Goal: Task Accomplishment & Management: Use online tool/utility

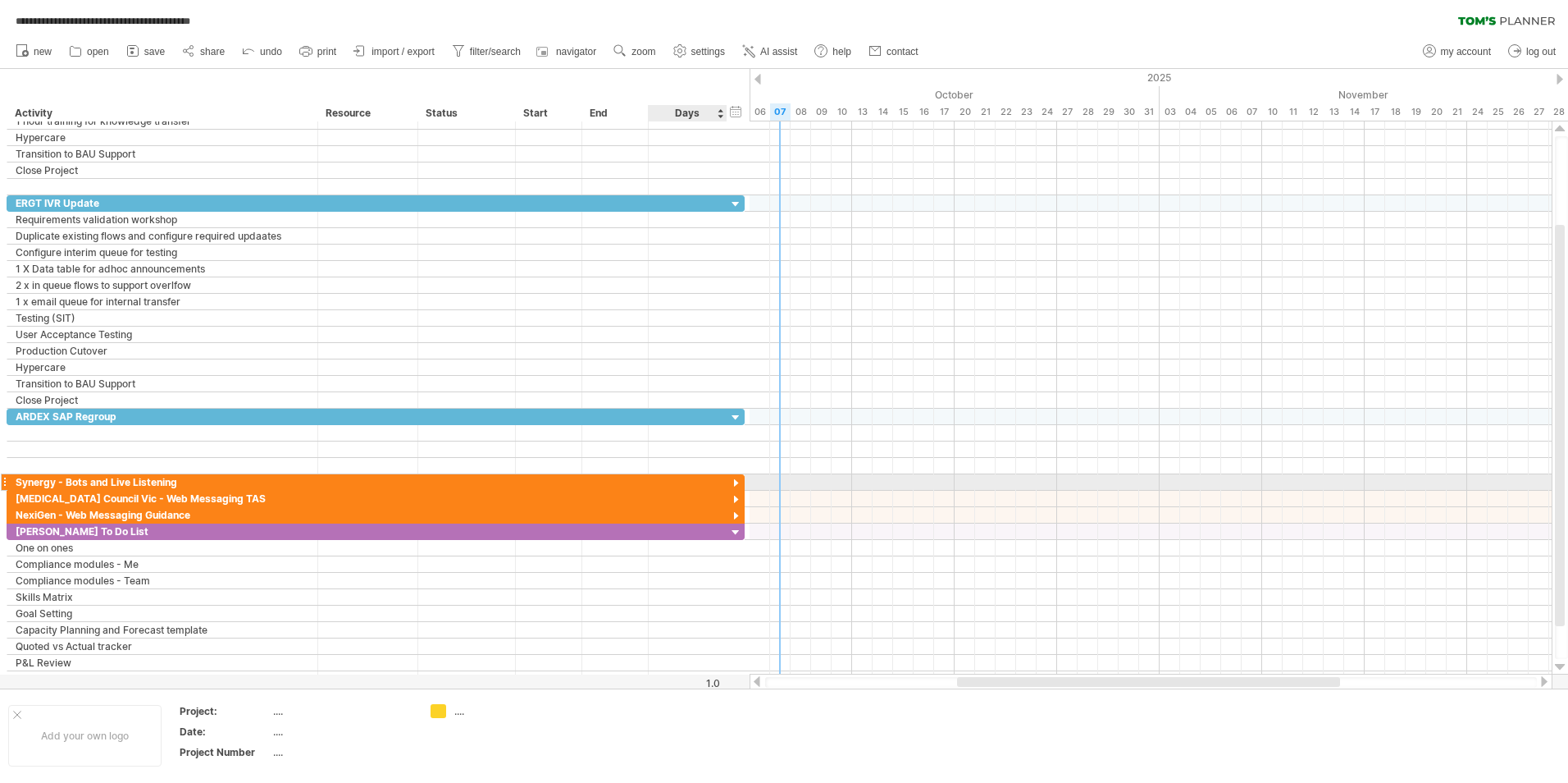
click at [738, 480] on div at bounding box center [736, 484] width 16 height 16
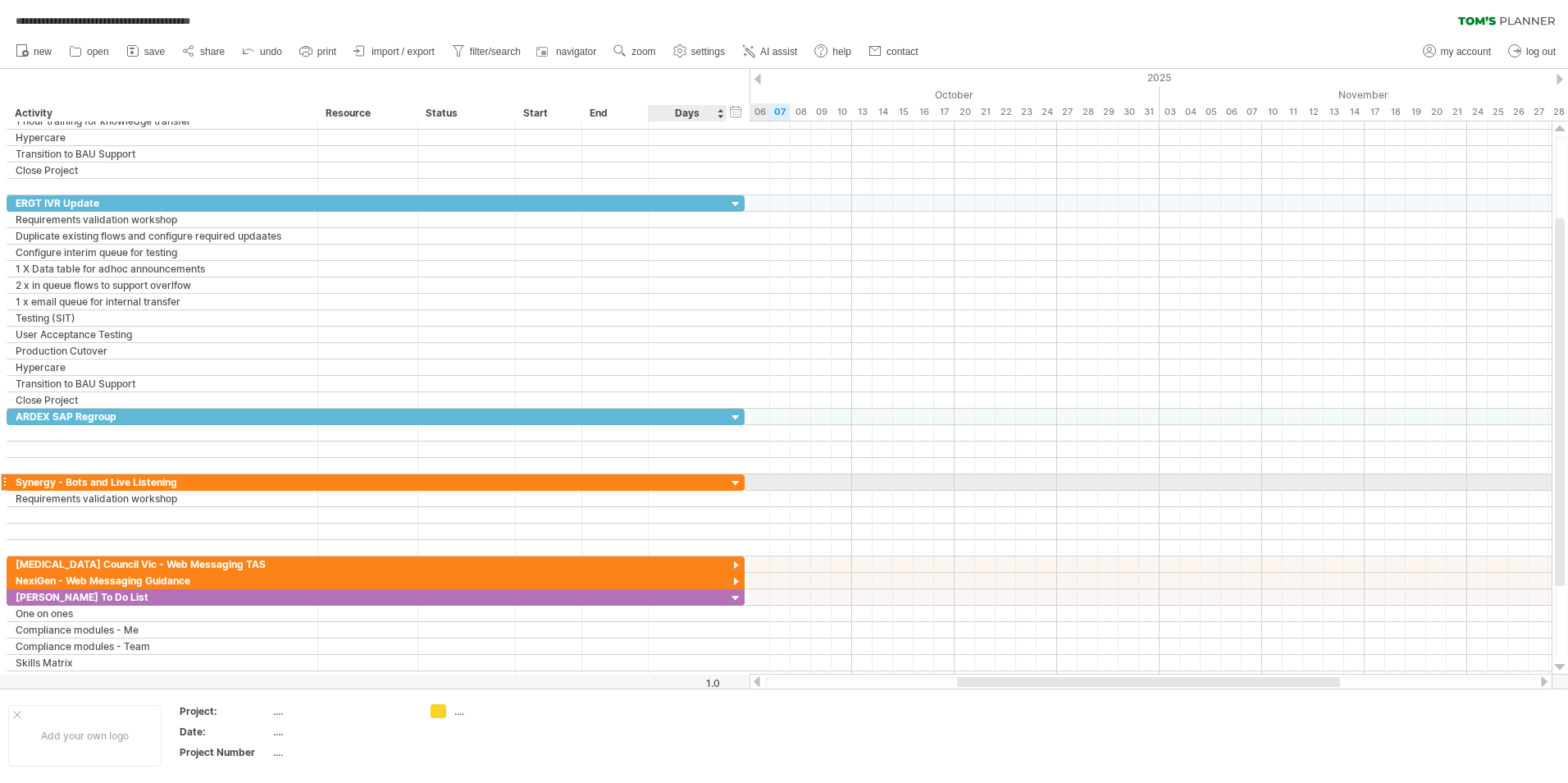
click at [737, 479] on div at bounding box center [736, 484] width 16 height 16
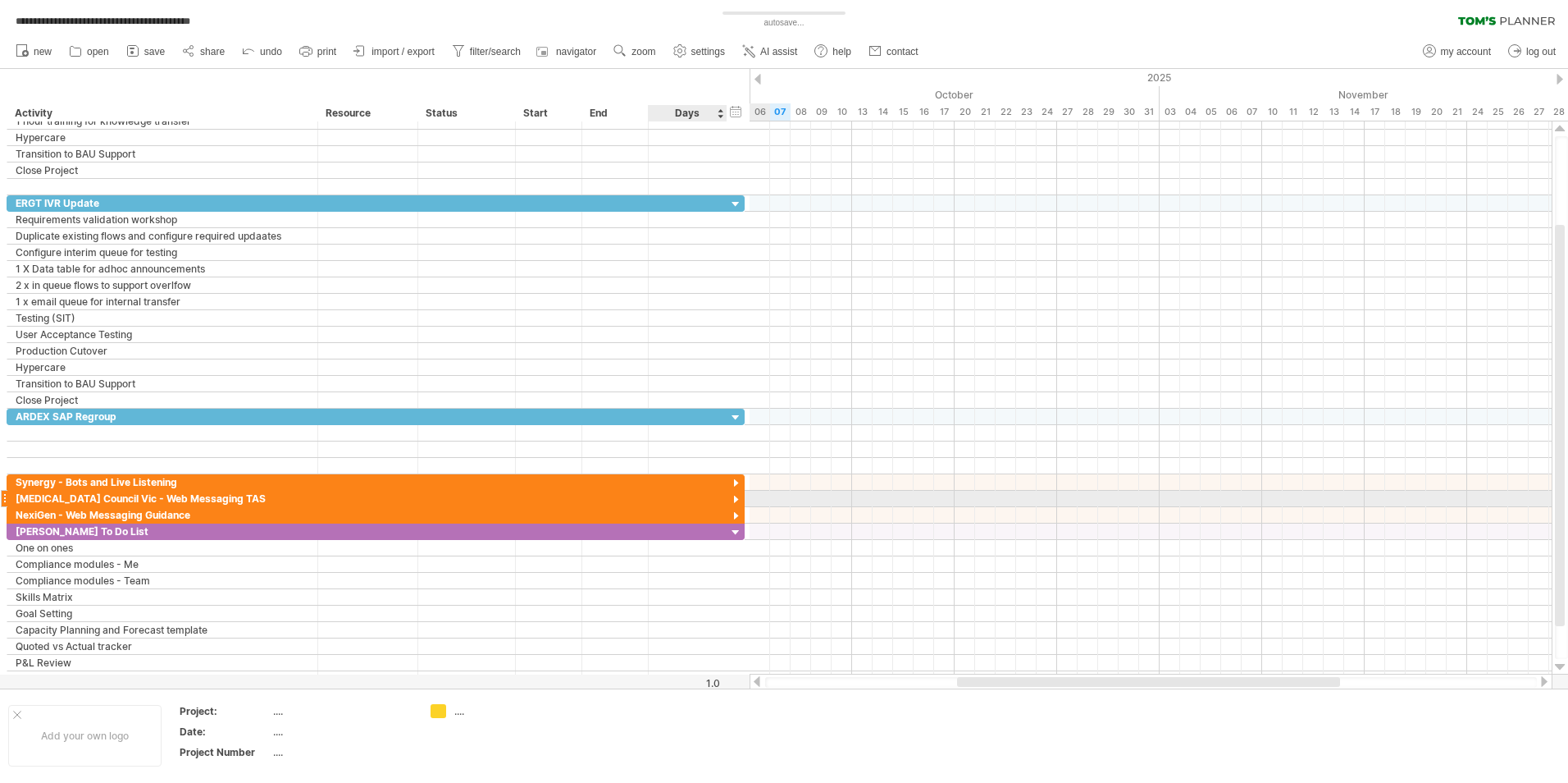
click at [738, 502] on div at bounding box center [736, 500] width 16 height 16
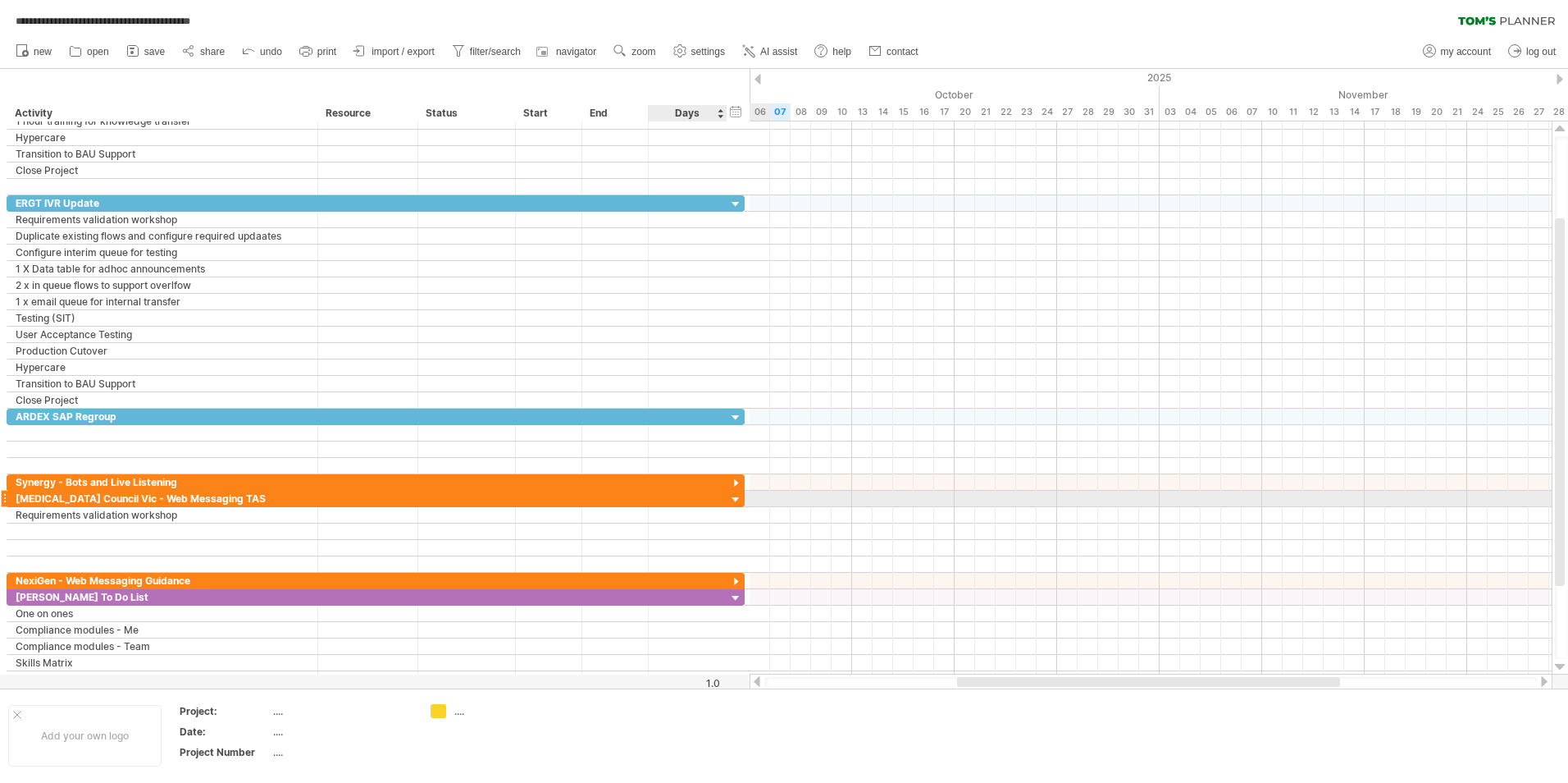
click at [736, 495] on div at bounding box center [736, 500] width 16 height 16
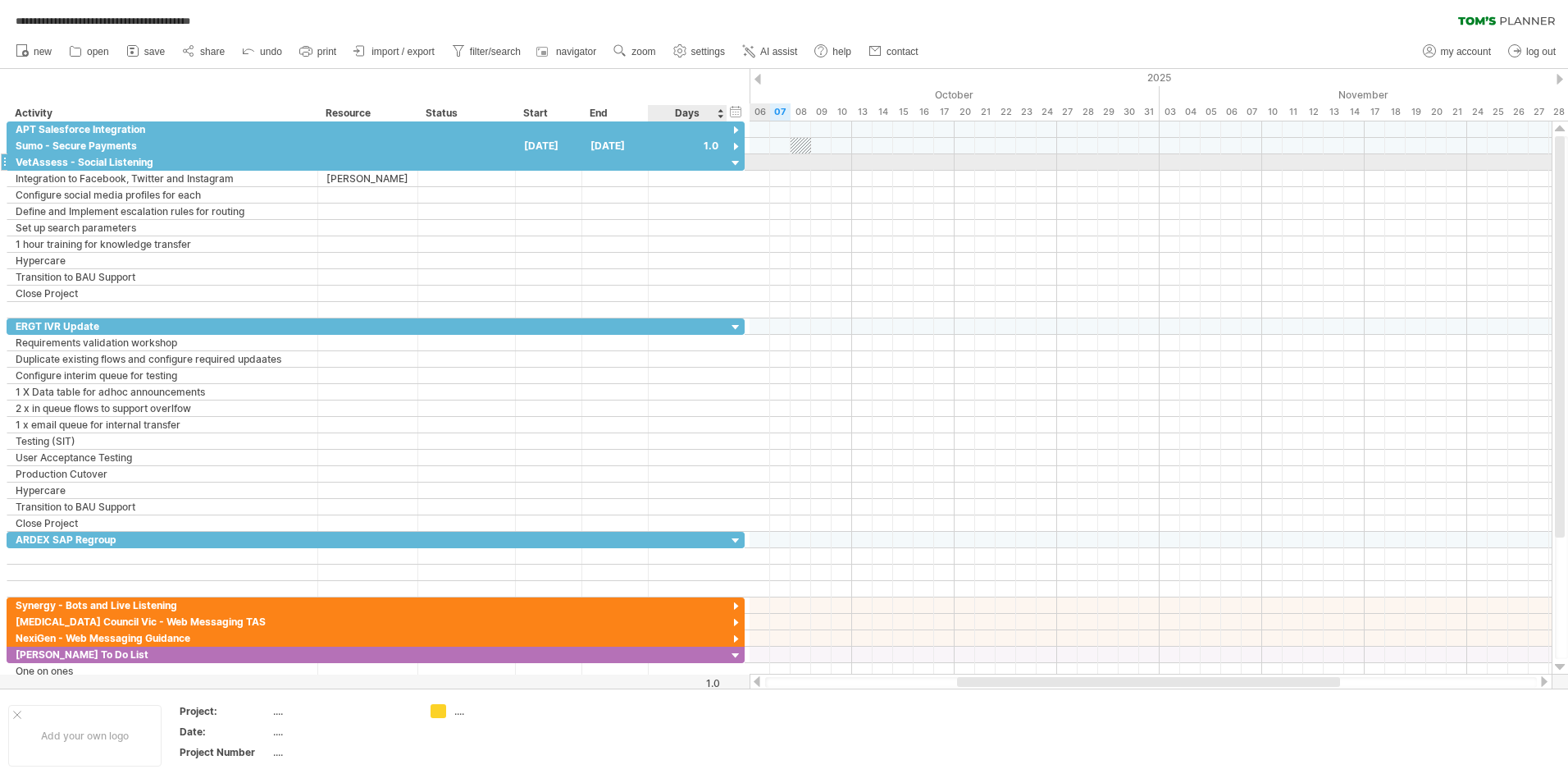
click at [737, 163] on div at bounding box center [736, 164] width 16 height 16
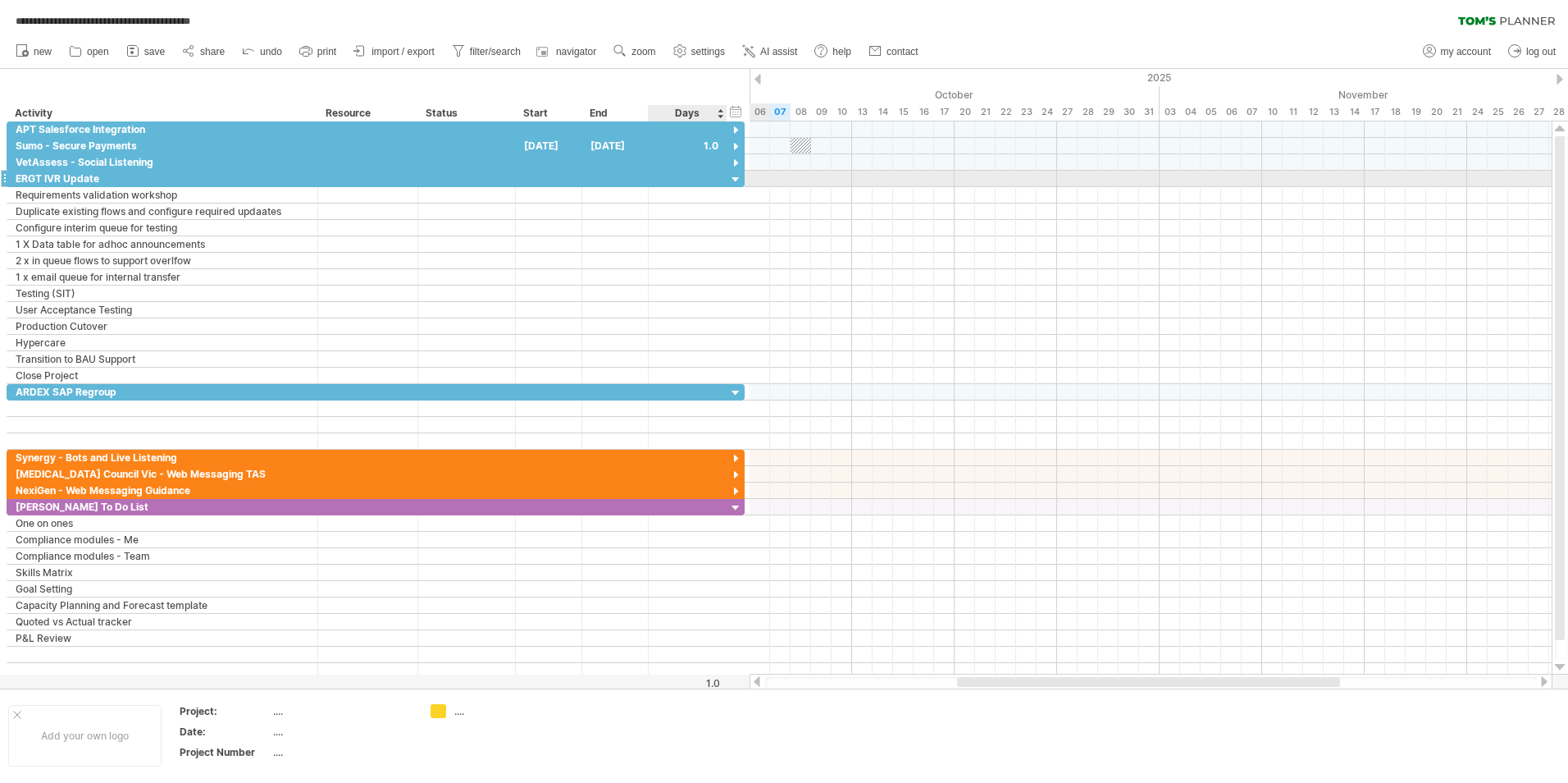
click at [736, 175] on div at bounding box center [736, 181] width 16 height 16
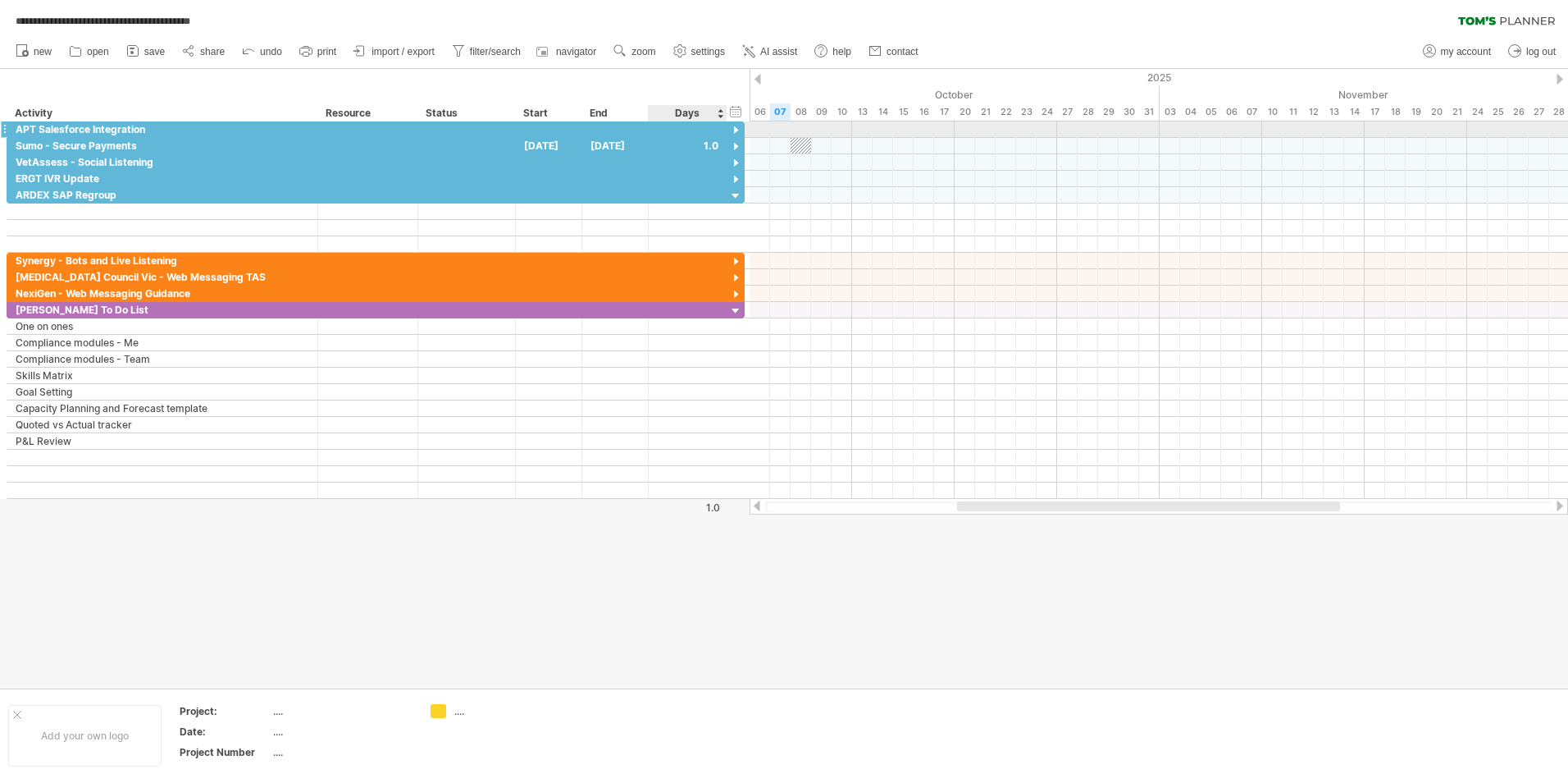
click at [735, 125] on div at bounding box center [736, 131] width 16 height 16
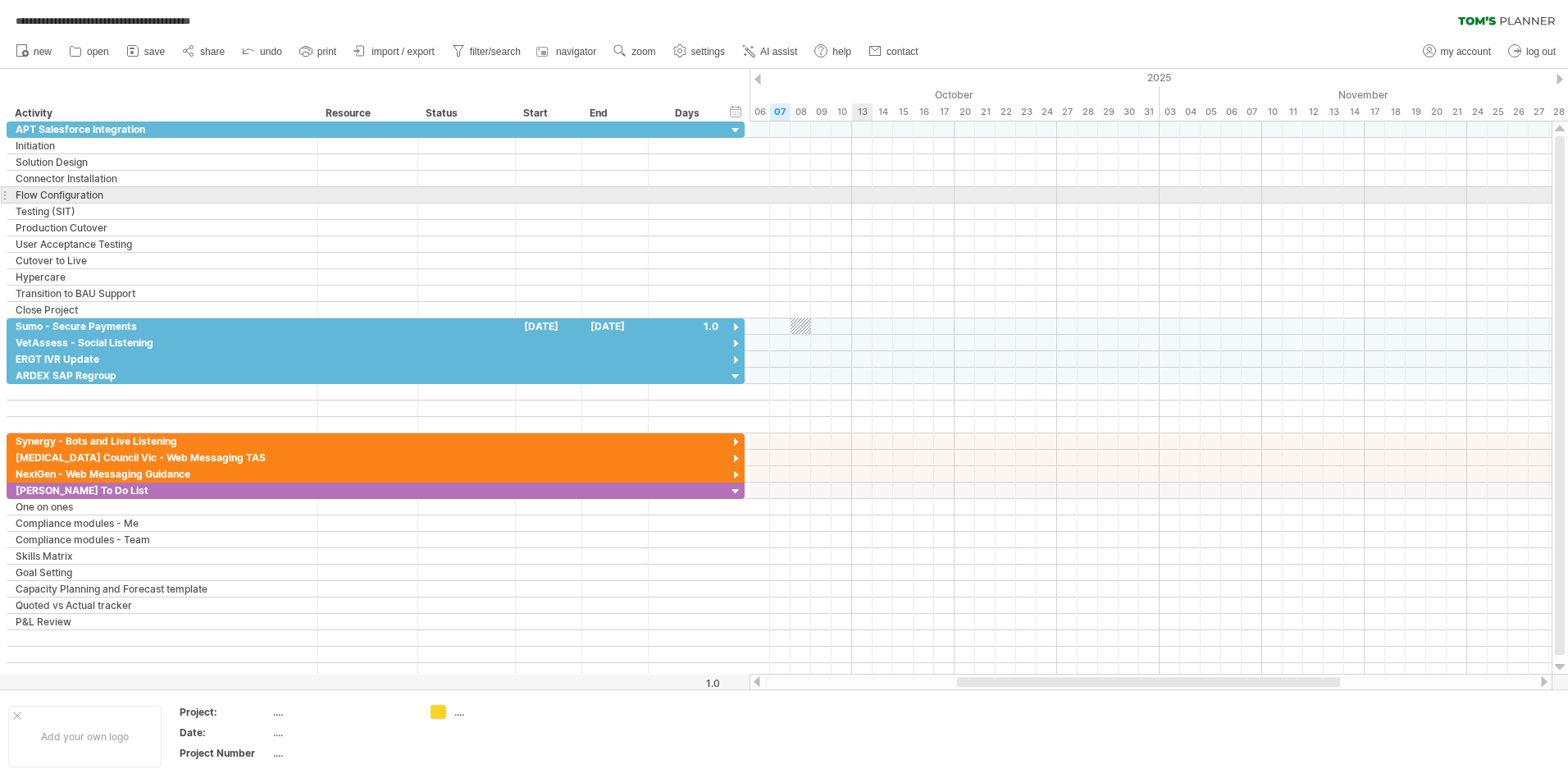
click at [862, 200] on div at bounding box center [1150, 195] width 802 height 17
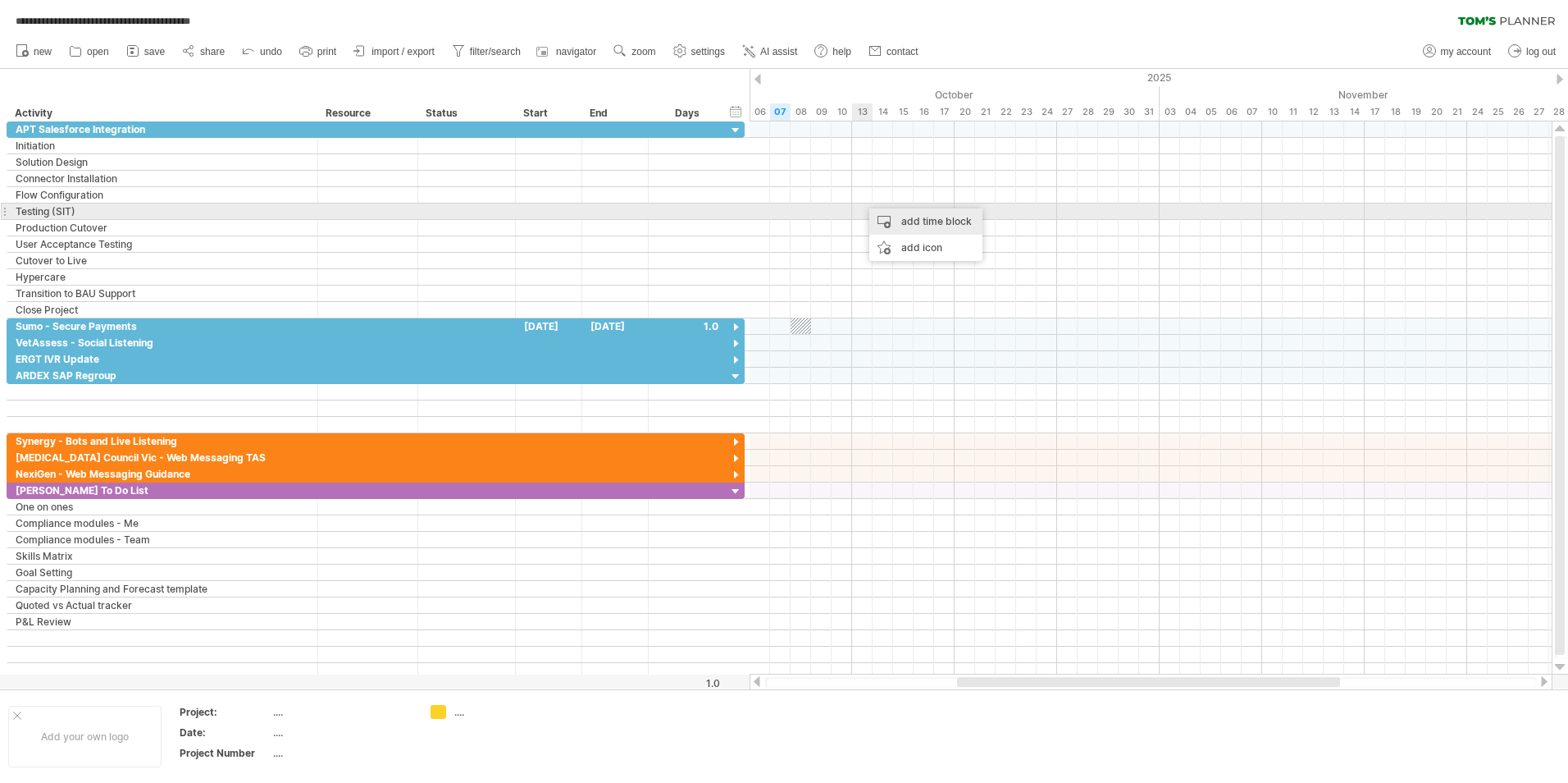
click at [883, 220] on div "add time block" at bounding box center [926, 222] width 113 height 26
click at [919, 219] on div "add time block" at bounding box center [926, 222] width 113 height 26
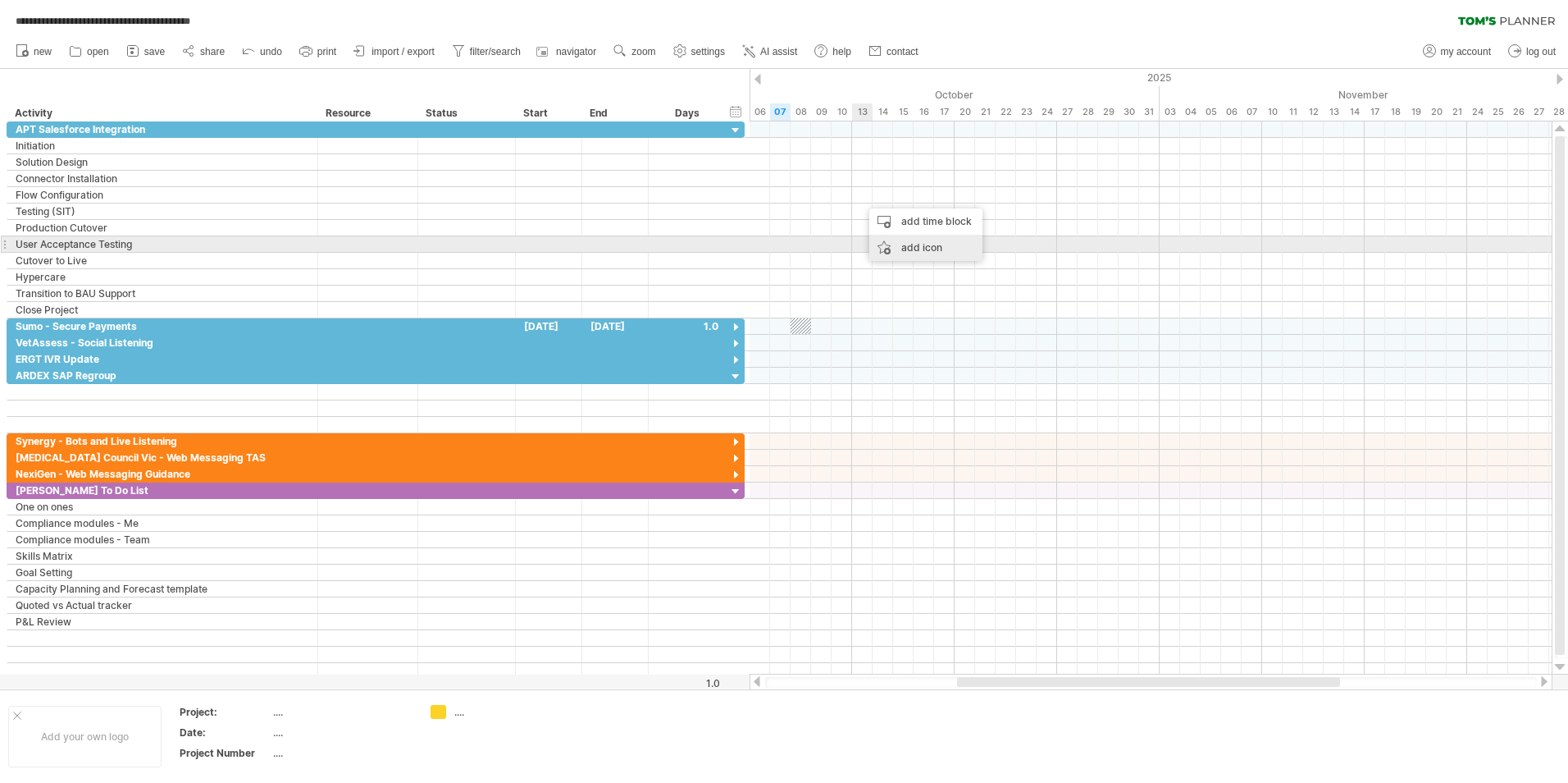
click at [898, 253] on div "add icon" at bounding box center [926, 248] width 113 height 26
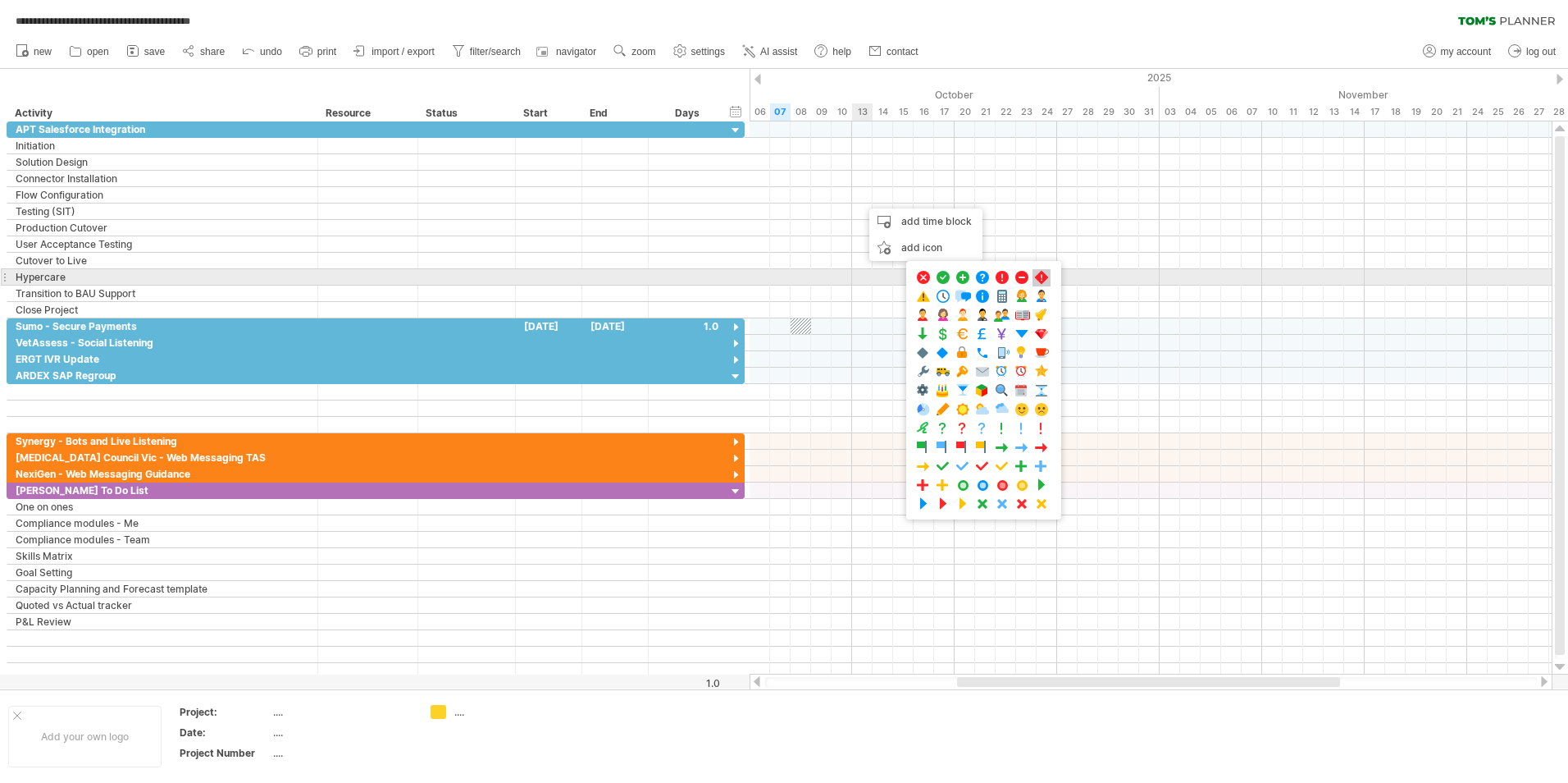
click at [1039, 276] on span at bounding box center [1041, 278] width 17 height 16
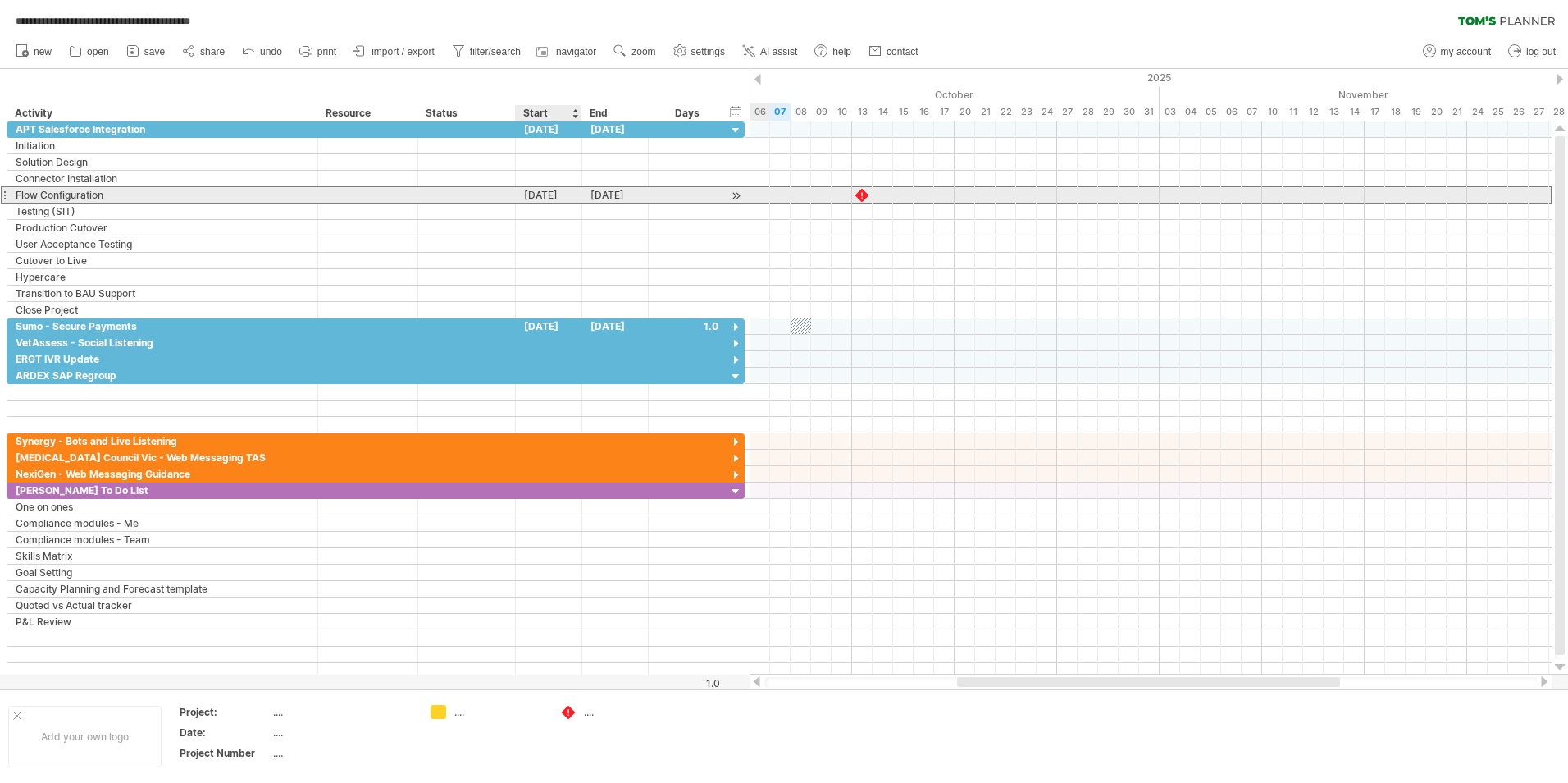
click at [535, 196] on div "[DATE]" at bounding box center [550, 195] width 67 height 16
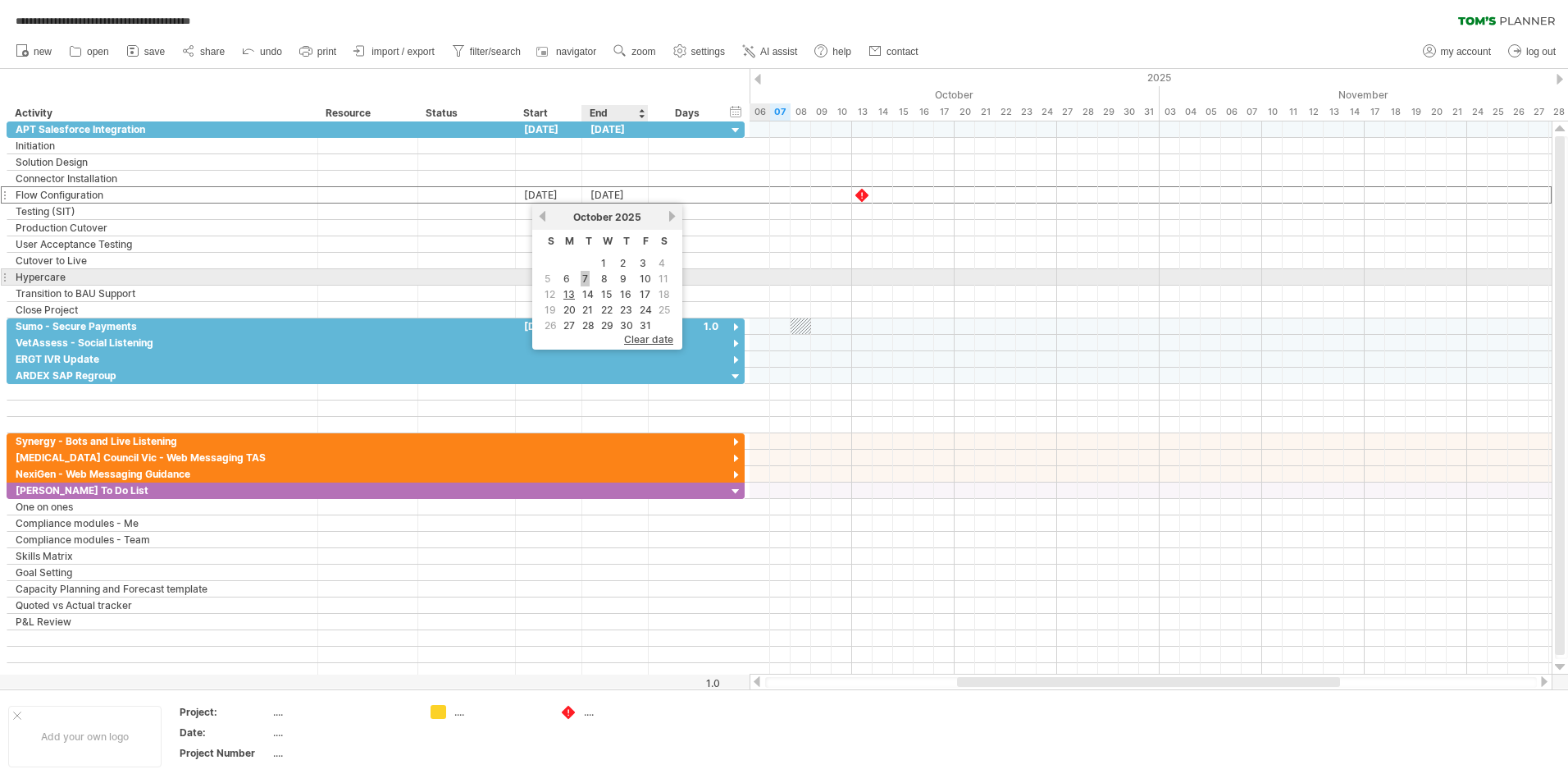
click at [585, 276] on link "7" at bounding box center [585, 279] width 9 height 16
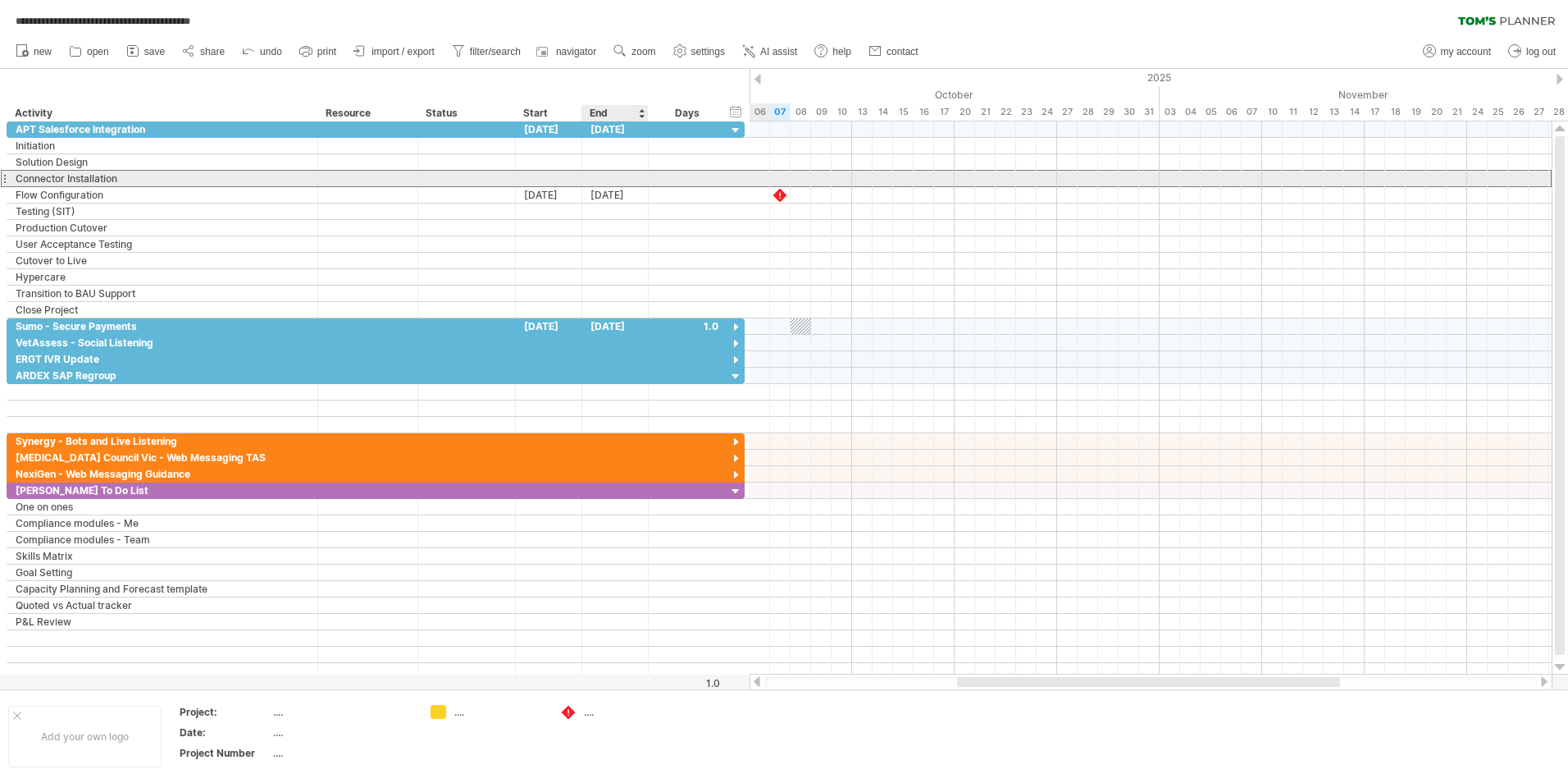
click at [619, 185] on div at bounding box center [615, 179] width 67 height 16
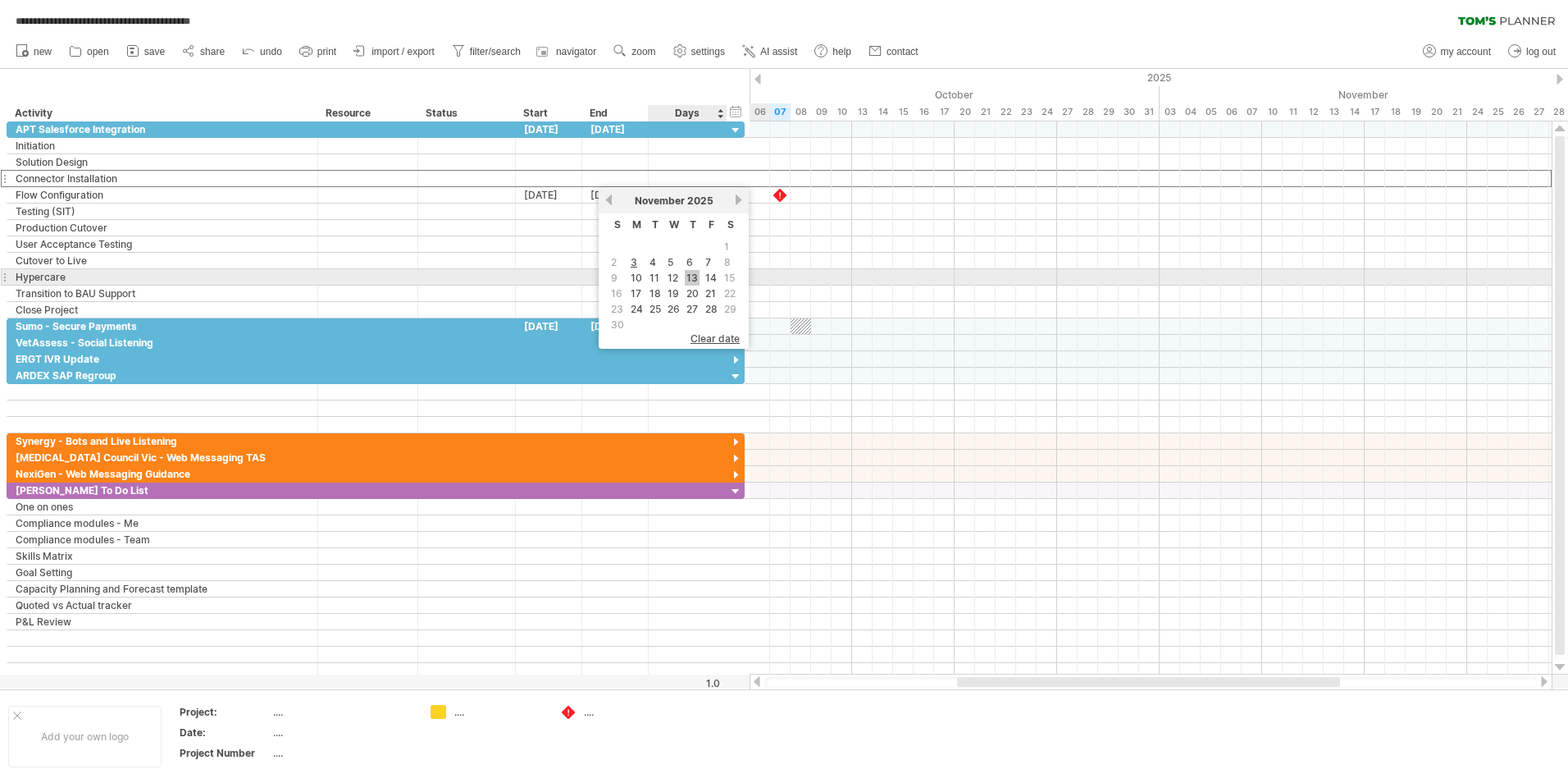
click at [692, 276] on link "13" at bounding box center [692, 278] width 15 height 16
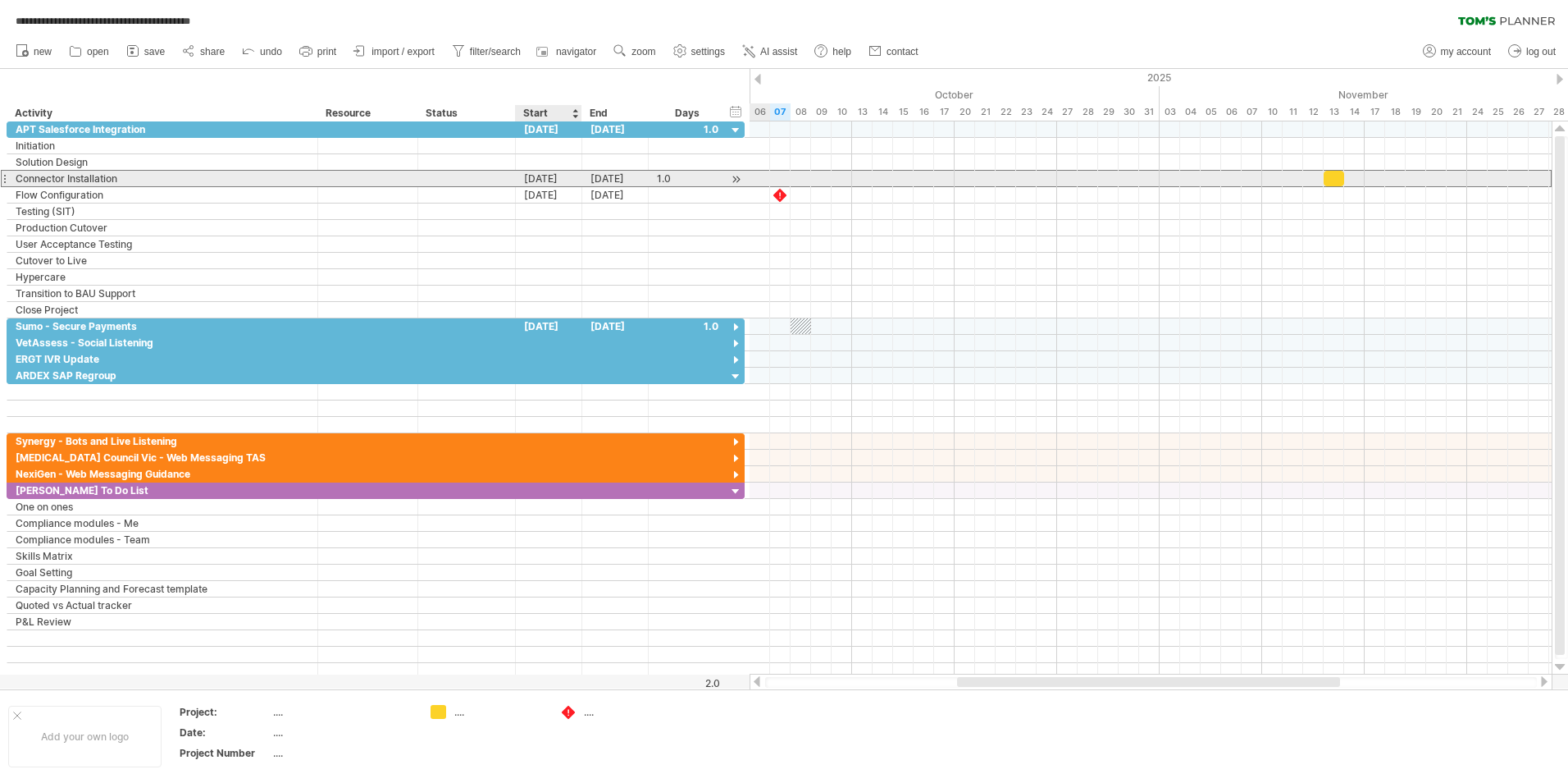
click at [549, 176] on div "[DATE]" at bounding box center [550, 179] width 67 height 16
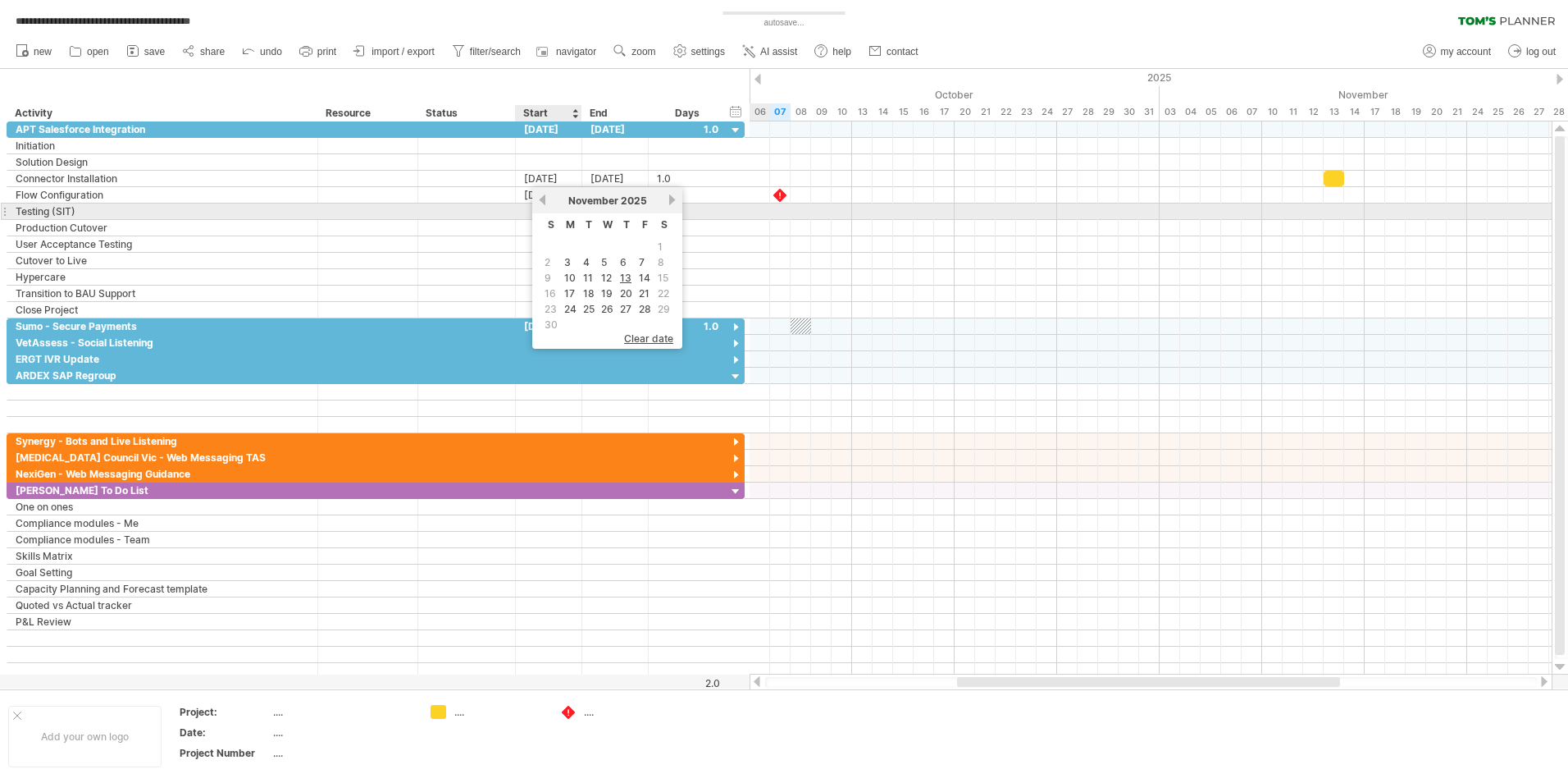
click at [540, 203] on link "previous" at bounding box center [543, 200] width 12 height 12
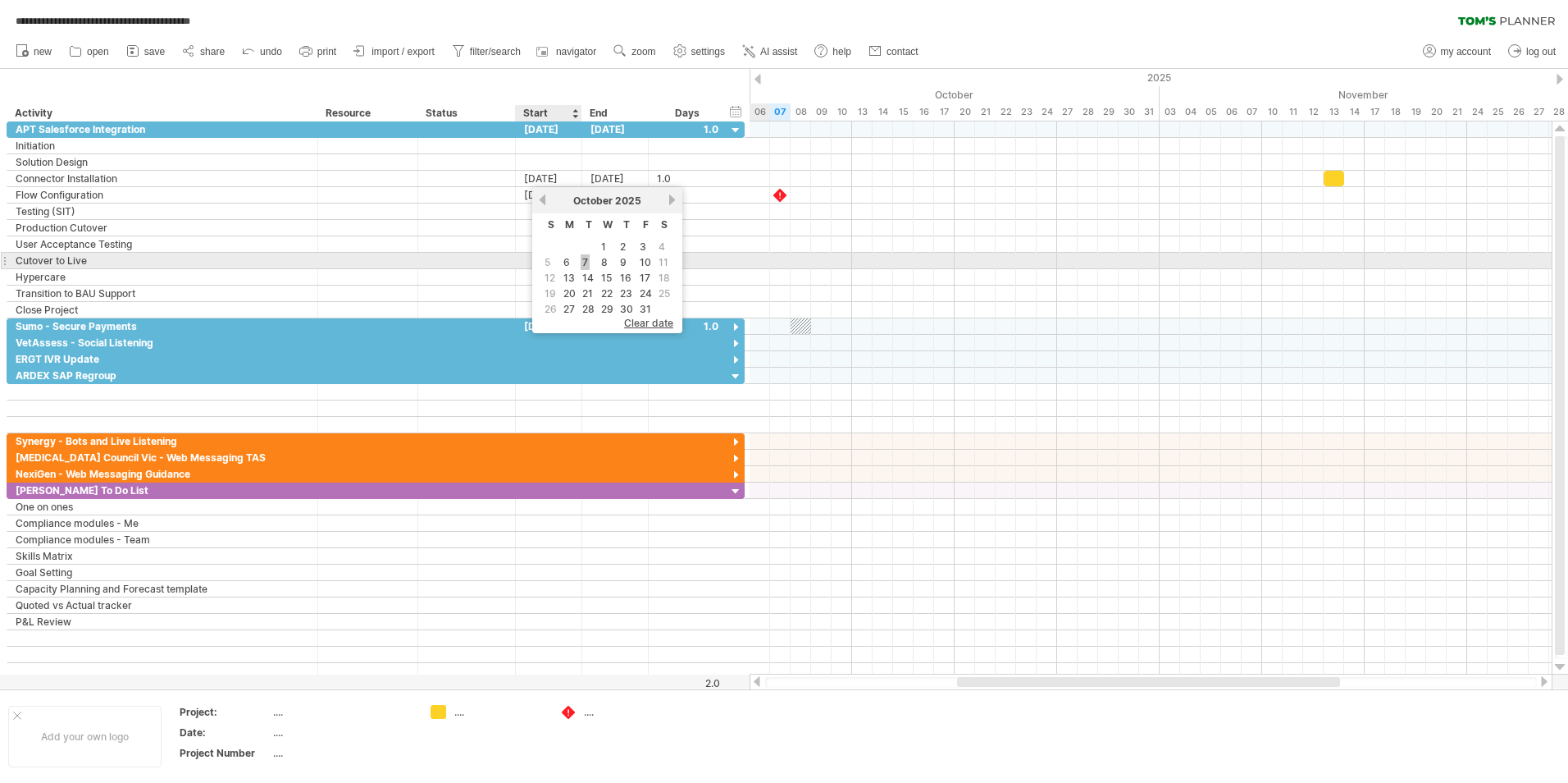
click at [582, 263] on link "7" at bounding box center [585, 262] width 9 height 16
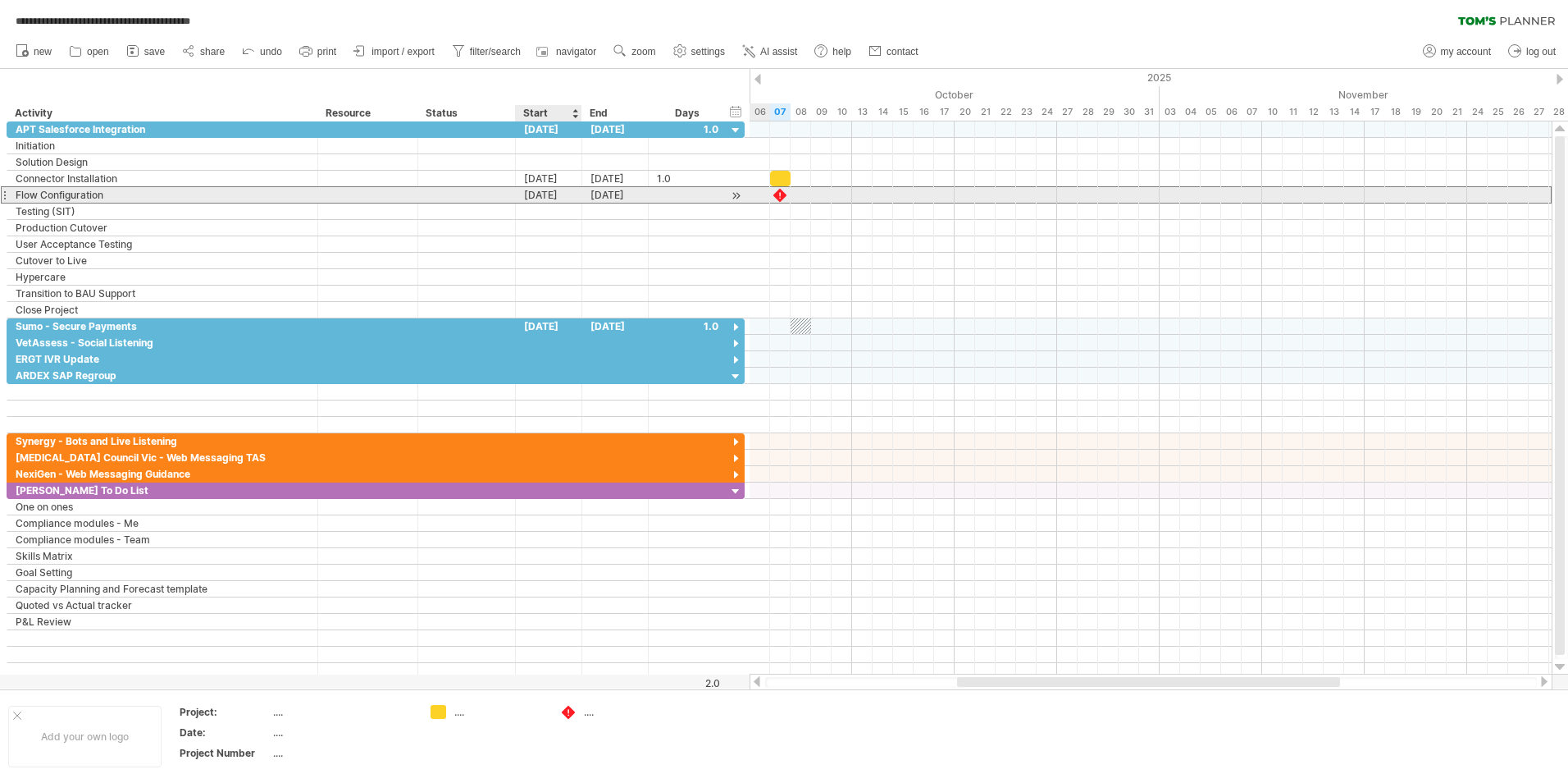
click at [553, 194] on div "[DATE]" at bounding box center [550, 195] width 67 height 16
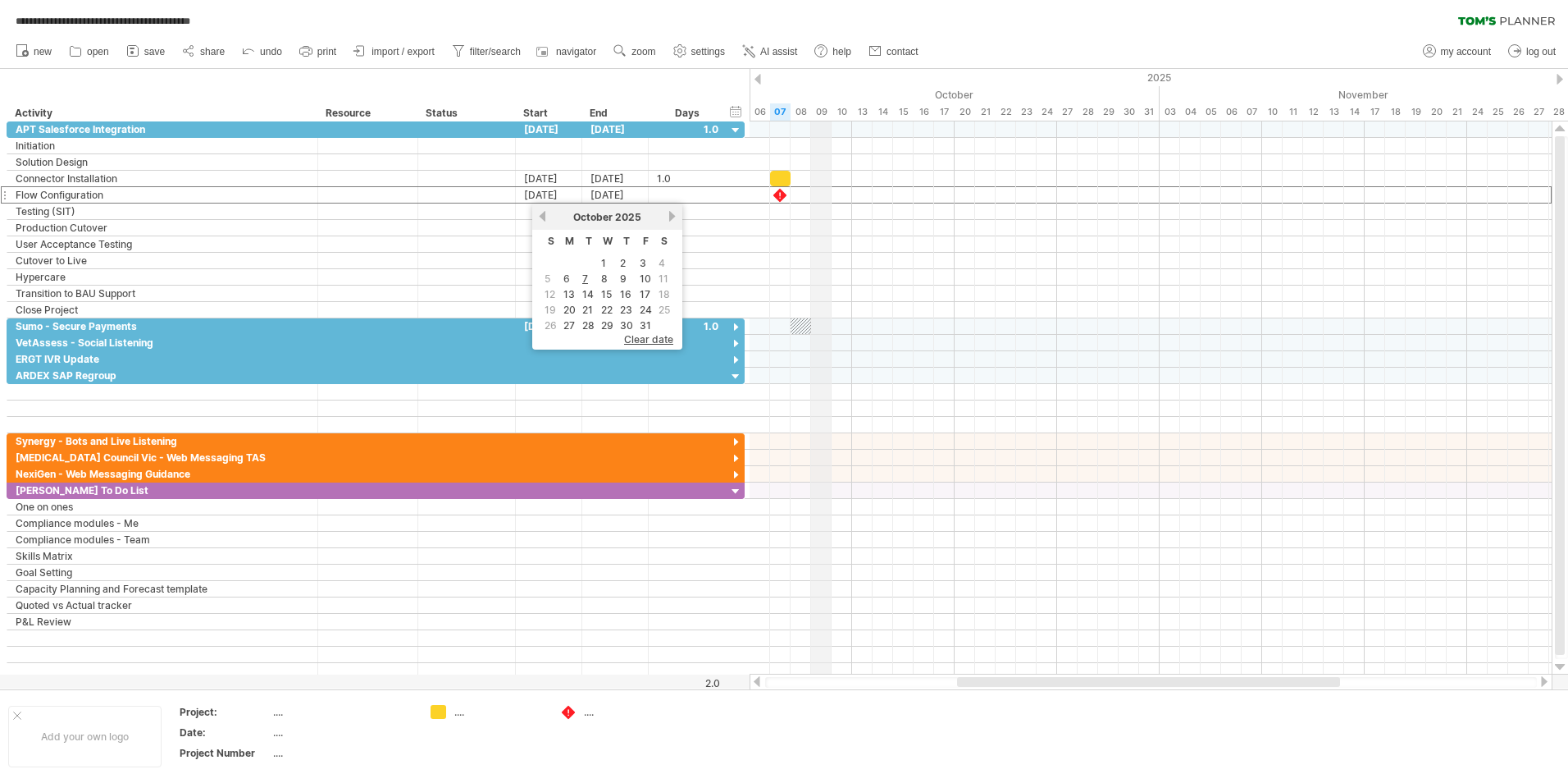
click at [822, 80] on div "2025" at bounding box center [760, 78] width 2563 height 18
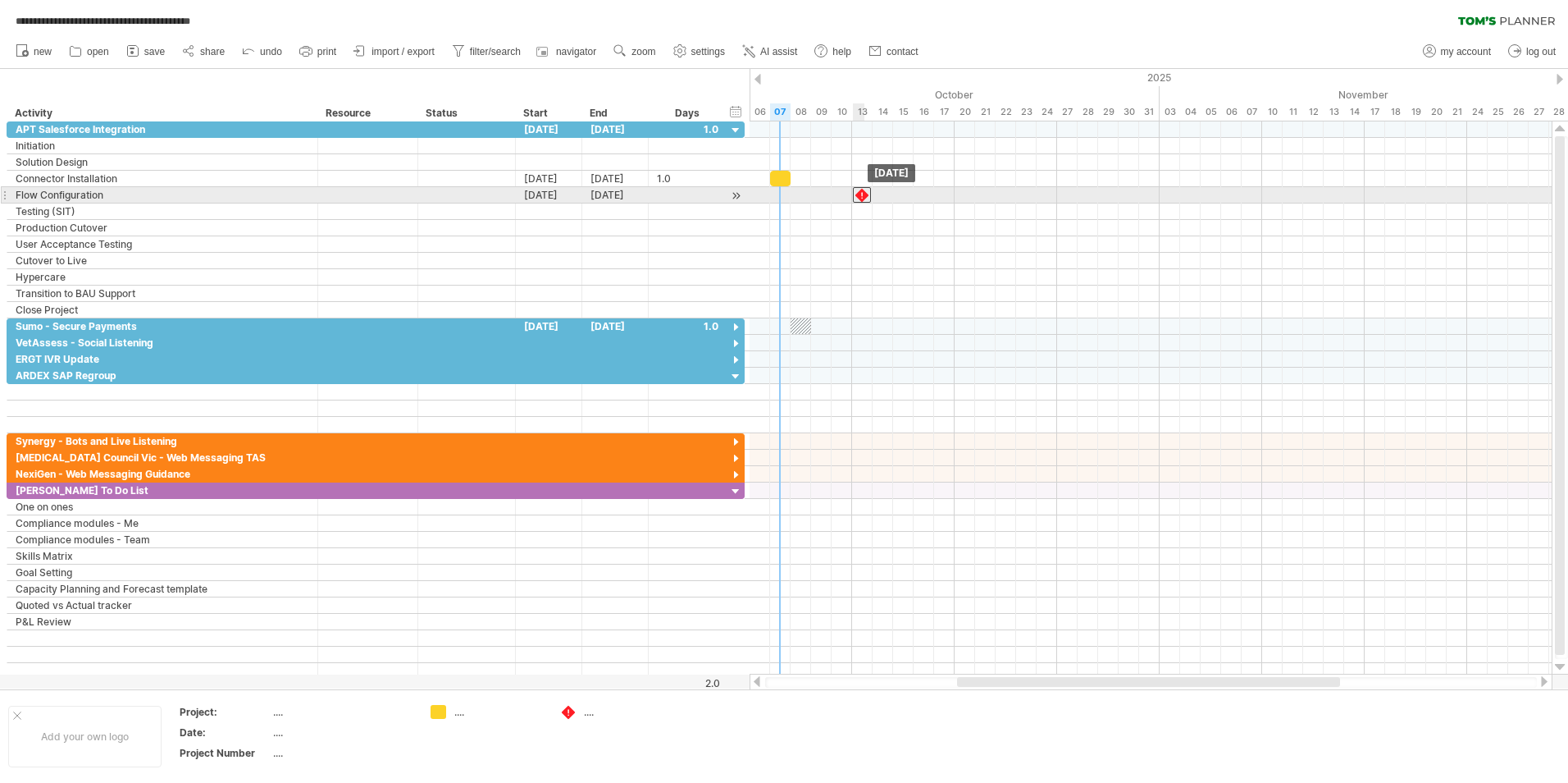
drag, startPoint x: 779, startPoint y: 193, endPoint x: 856, endPoint y: 191, distance: 77.0
click at [856, 191] on div at bounding box center [862, 195] width 18 height 16
click at [776, 195] on div at bounding box center [1150, 195] width 802 height 17
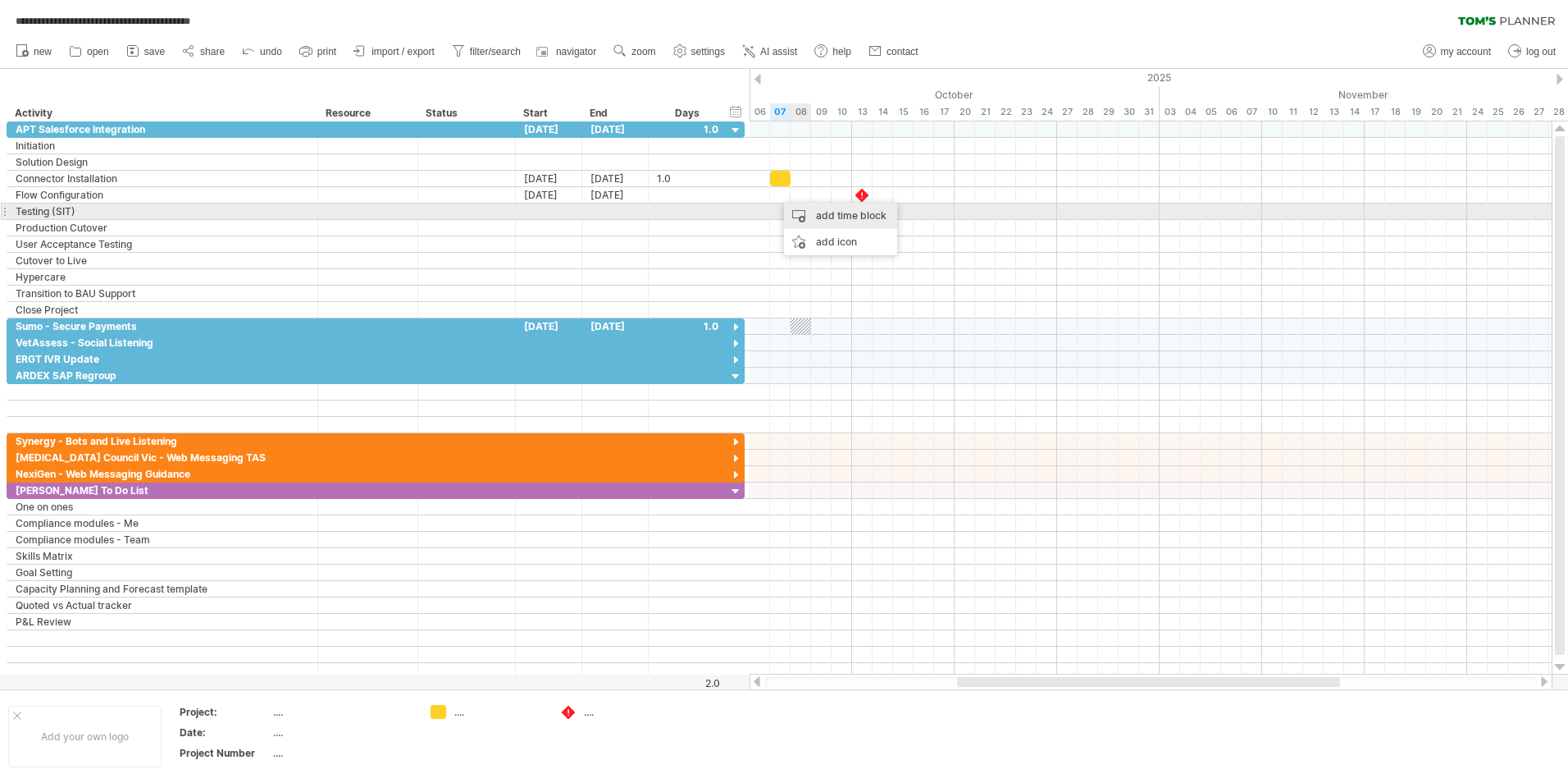
click at [797, 209] on div "add time block" at bounding box center [841, 216] width 113 height 26
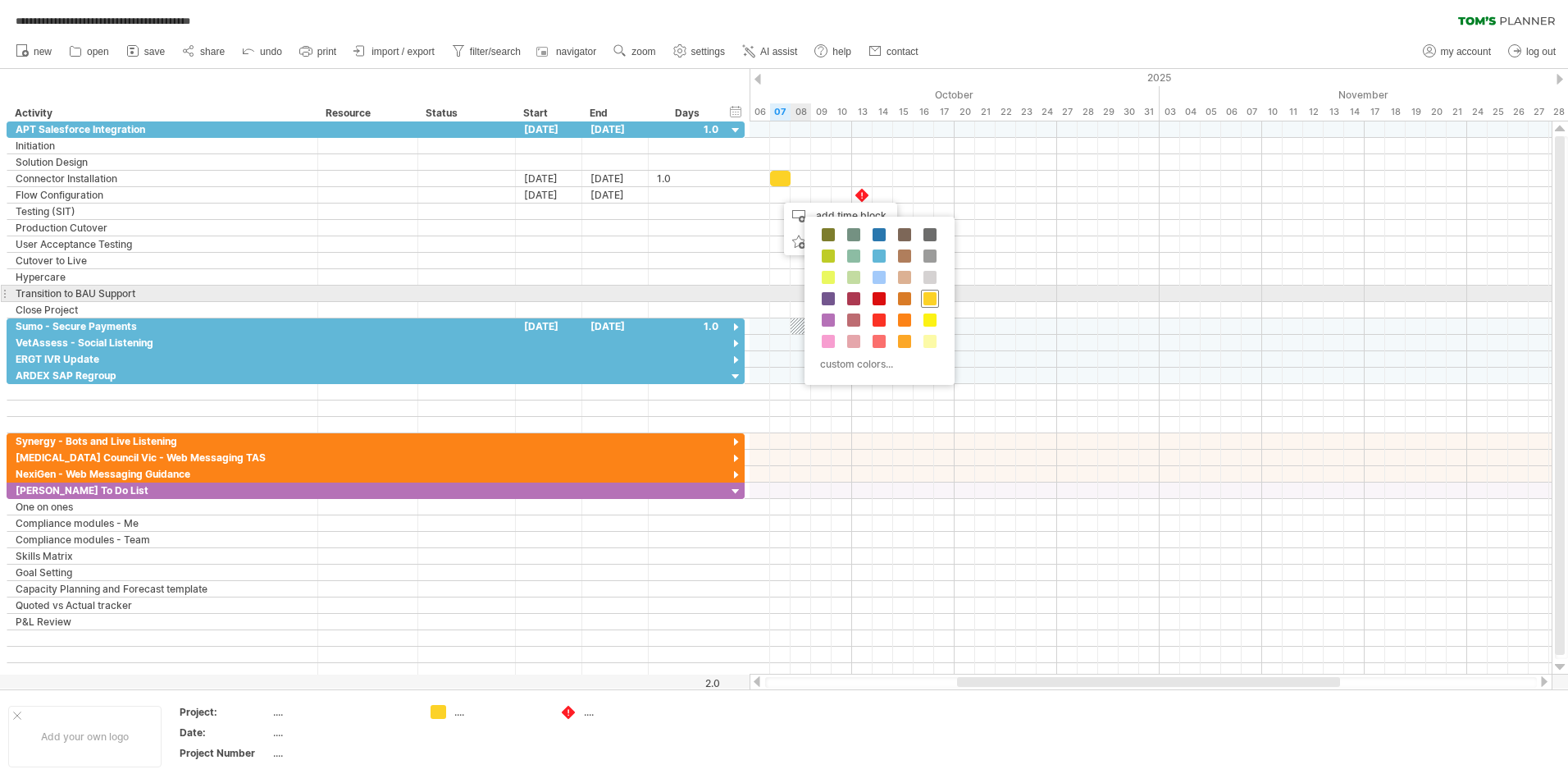
click at [926, 298] on span at bounding box center [930, 298] width 13 height 13
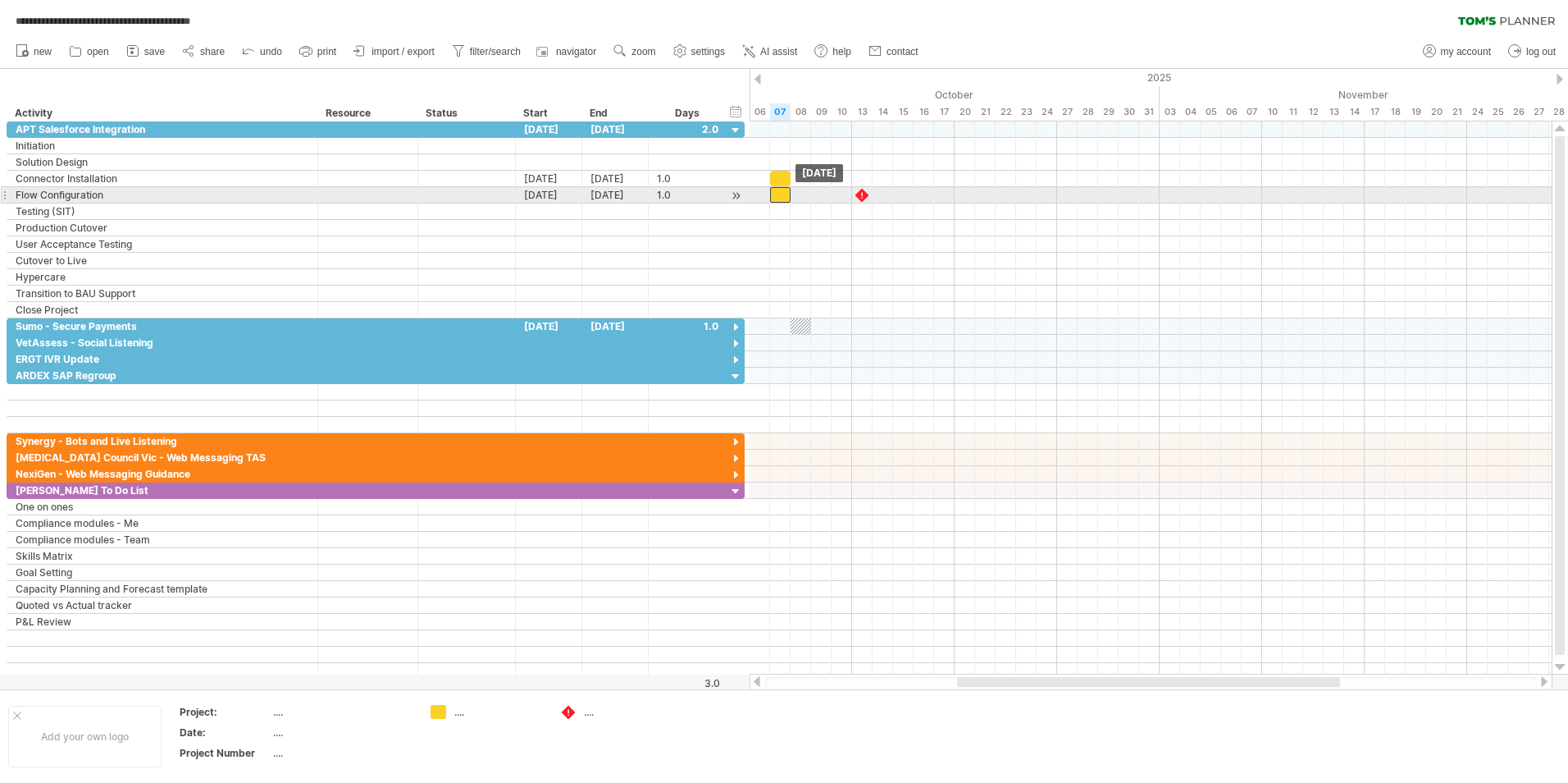
drag, startPoint x: 792, startPoint y: 191, endPoint x: 780, endPoint y: 191, distance: 12.0
click at [780, 191] on div at bounding box center [780, 195] width 20 height 16
drag, startPoint x: 788, startPoint y: 195, endPoint x: 869, endPoint y: 200, distance: 81.2
click at [749, 200] on div at bounding box center [749, 195] width 0 height 17
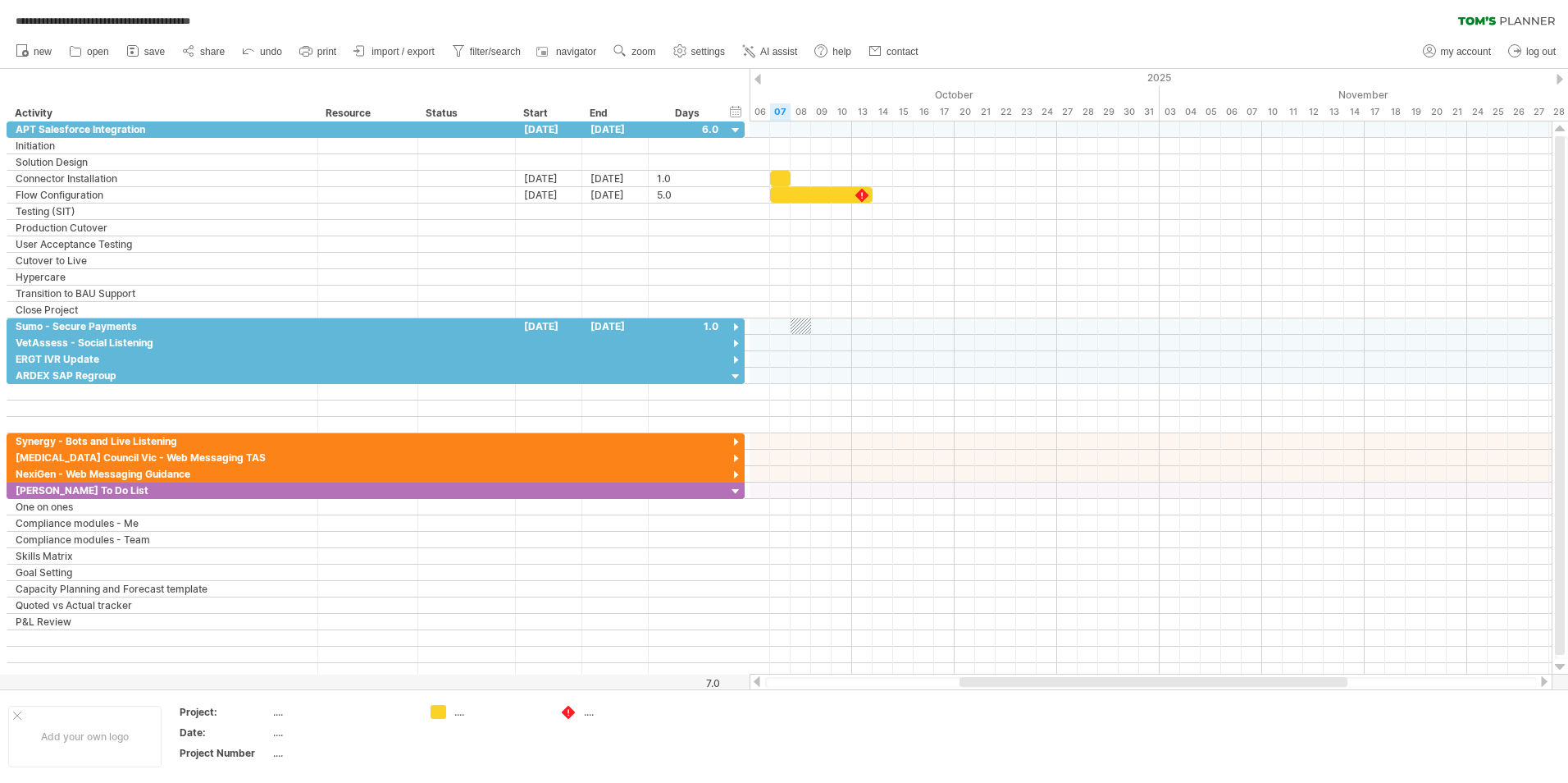
click at [758, 681] on div at bounding box center [756, 681] width 13 height 11
click at [740, 324] on div at bounding box center [736, 328] width 16 height 16
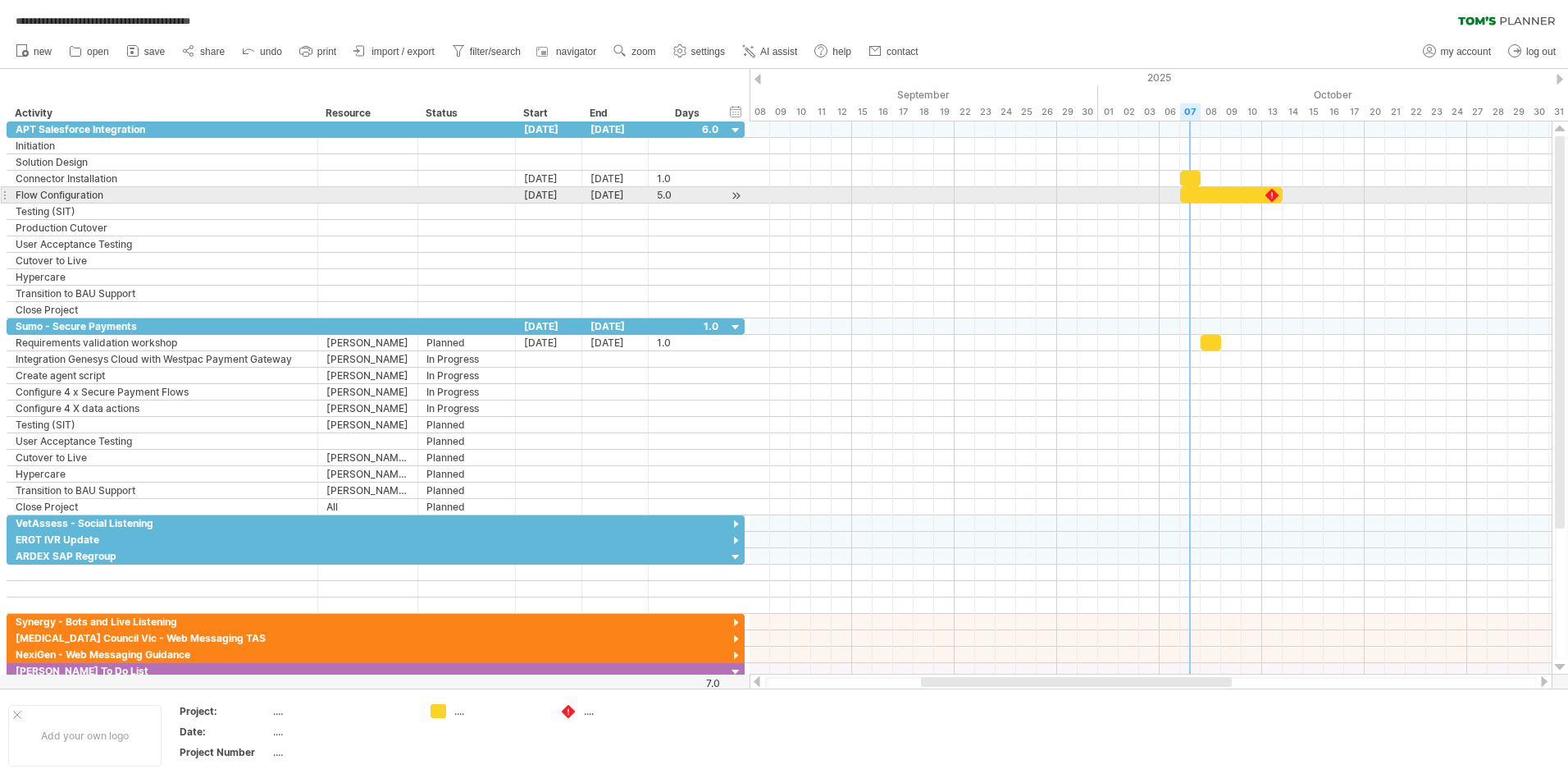
click at [1198, 199] on div at bounding box center [1231, 195] width 103 height 16
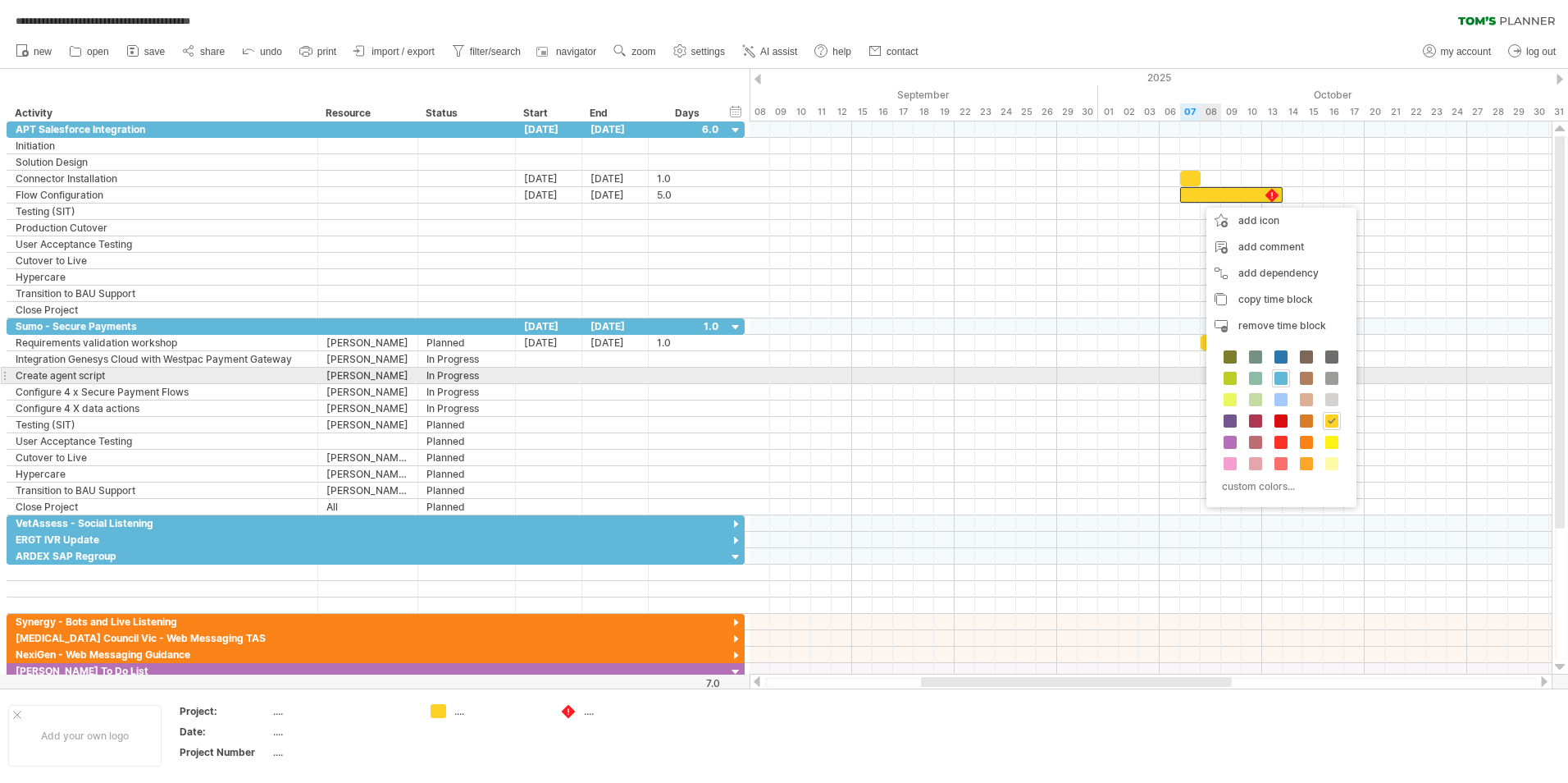
click at [1252, 377] on span at bounding box center [1281, 378] width 13 height 13
